Goal: Information Seeking & Learning: Learn about a topic

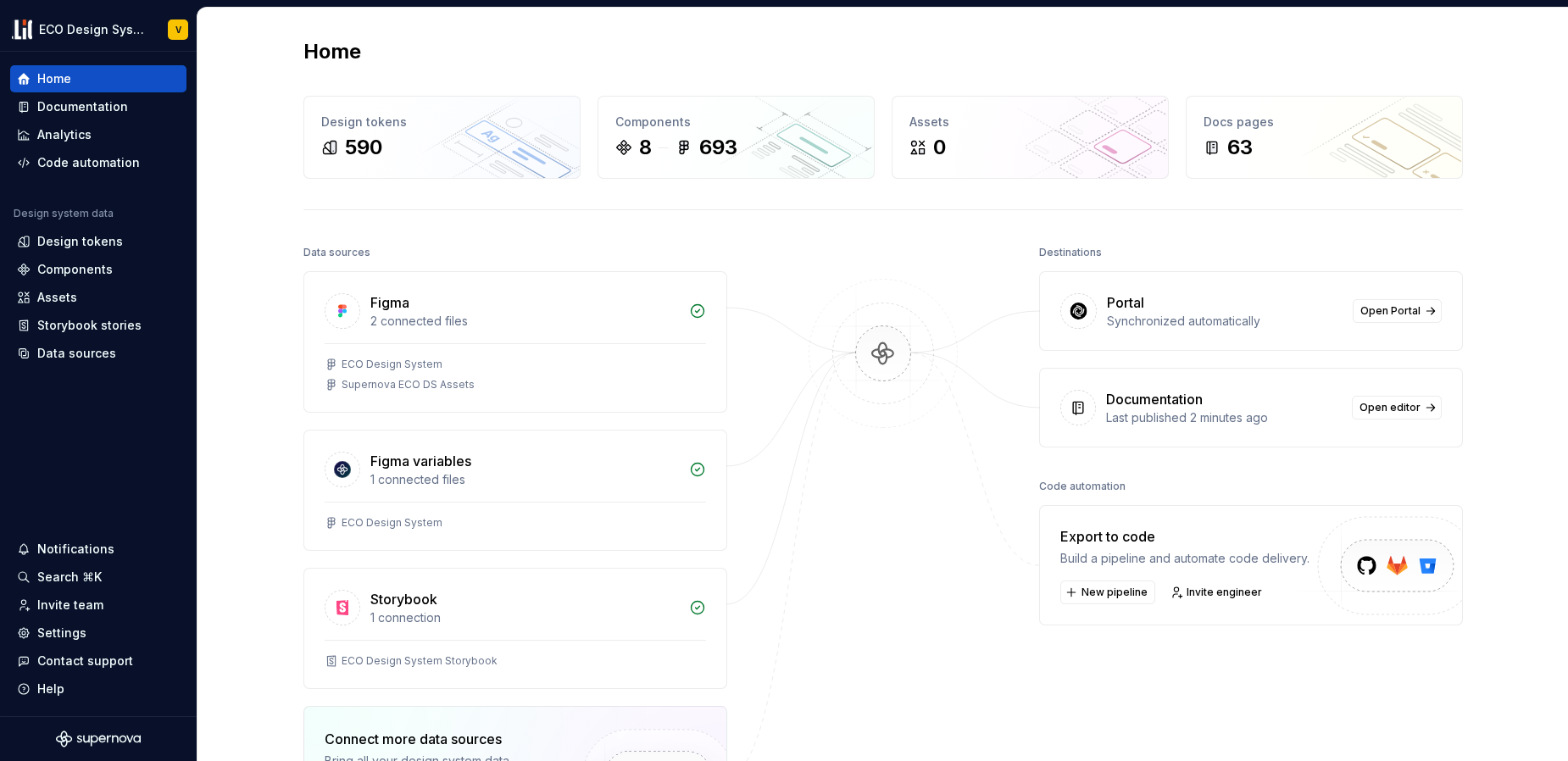
click at [1227, 23] on div "Home Design tokens 590 Components 8 693 Assets 0 Docs pages 63 Data sources Fig…" at bounding box center [883, 518] width 1221 height 1021
click at [75, 106] on div "Documentation" at bounding box center [82, 106] width 91 height 17
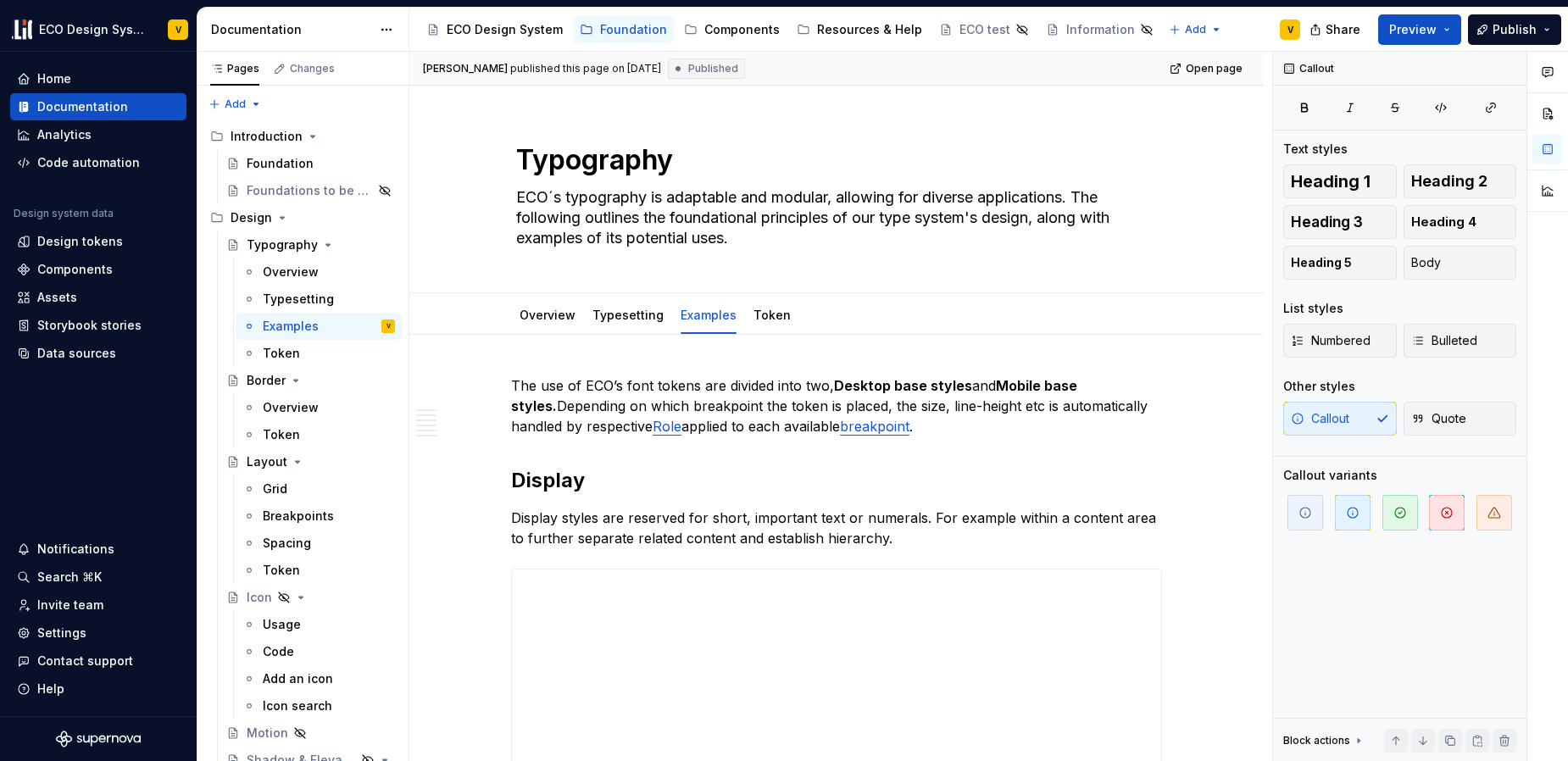
type textarea "*"
